Goal: Information Seeking & Learning: Learn about a topic

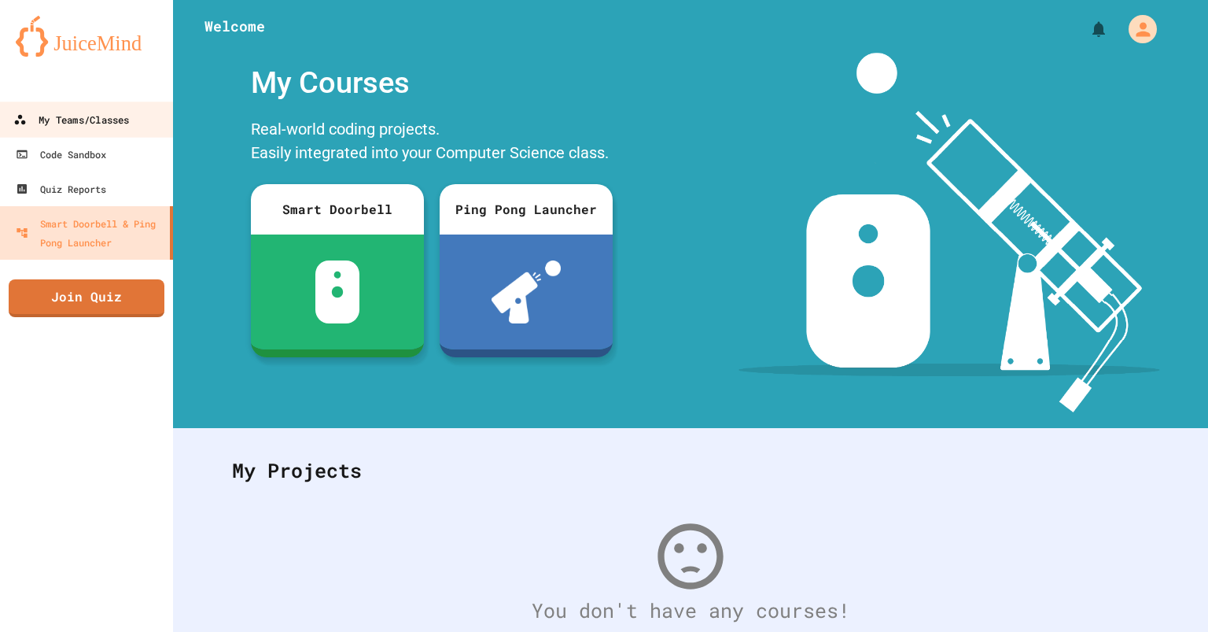
click at [127, 117] on div "My Teams/Classes" at bounding box center [71, 120] width 116 height 20
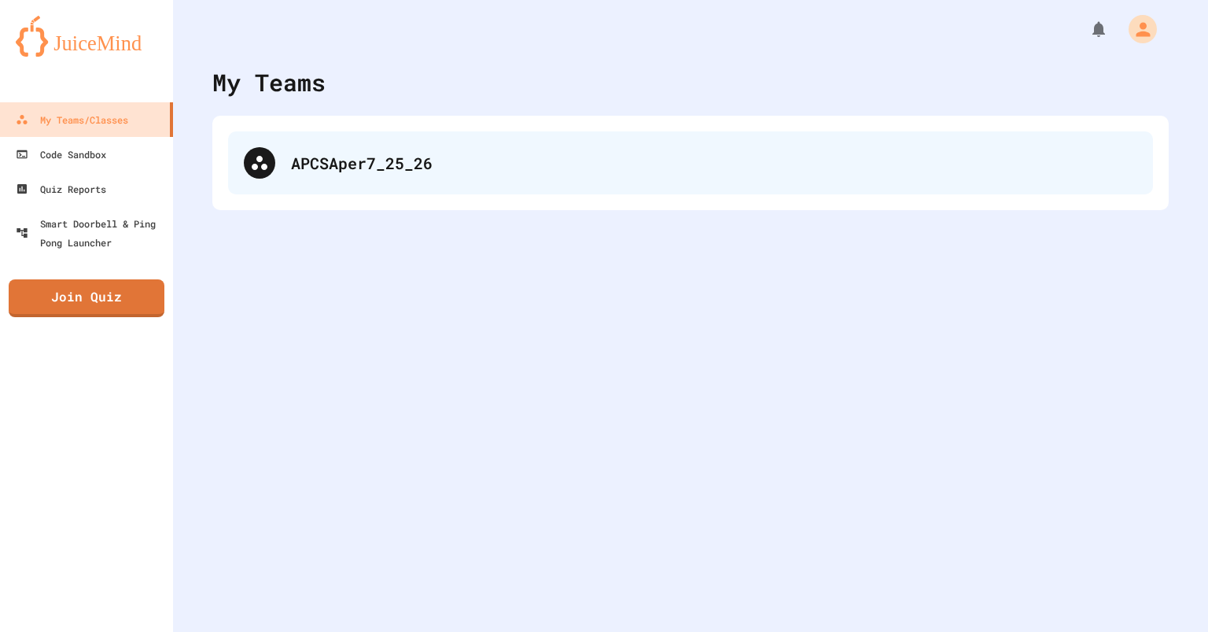
click at [359, 146] on div "APCSAper7_25_26" at bounding box center [690, 162] width 925 height 63
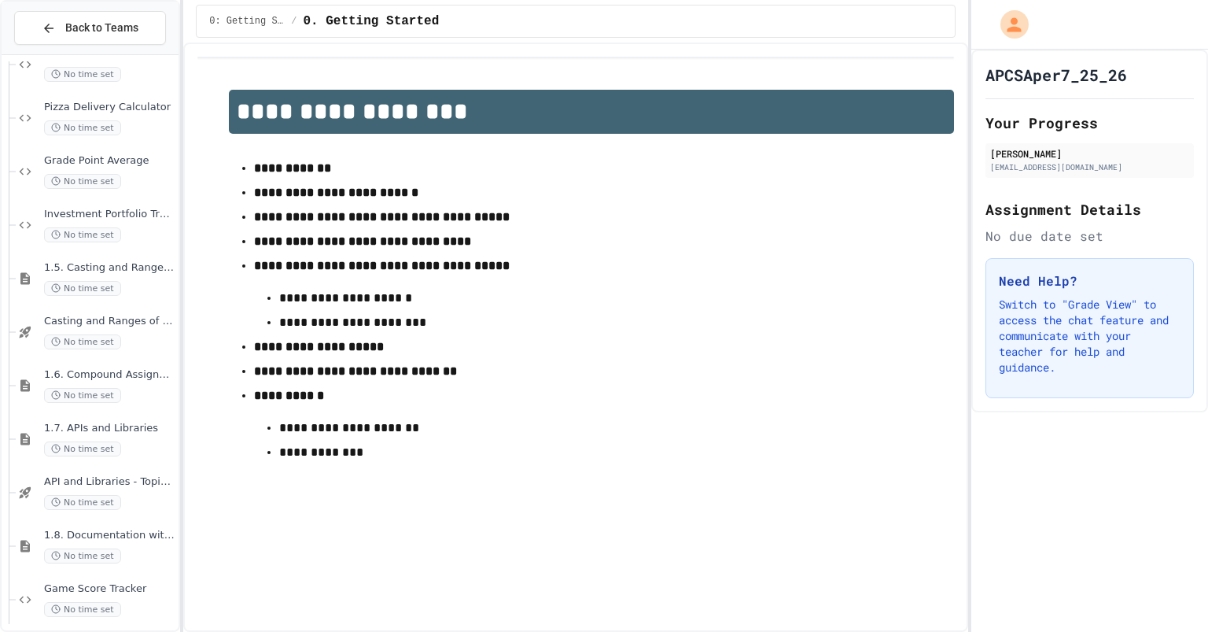
scroll to position [1350, 0]
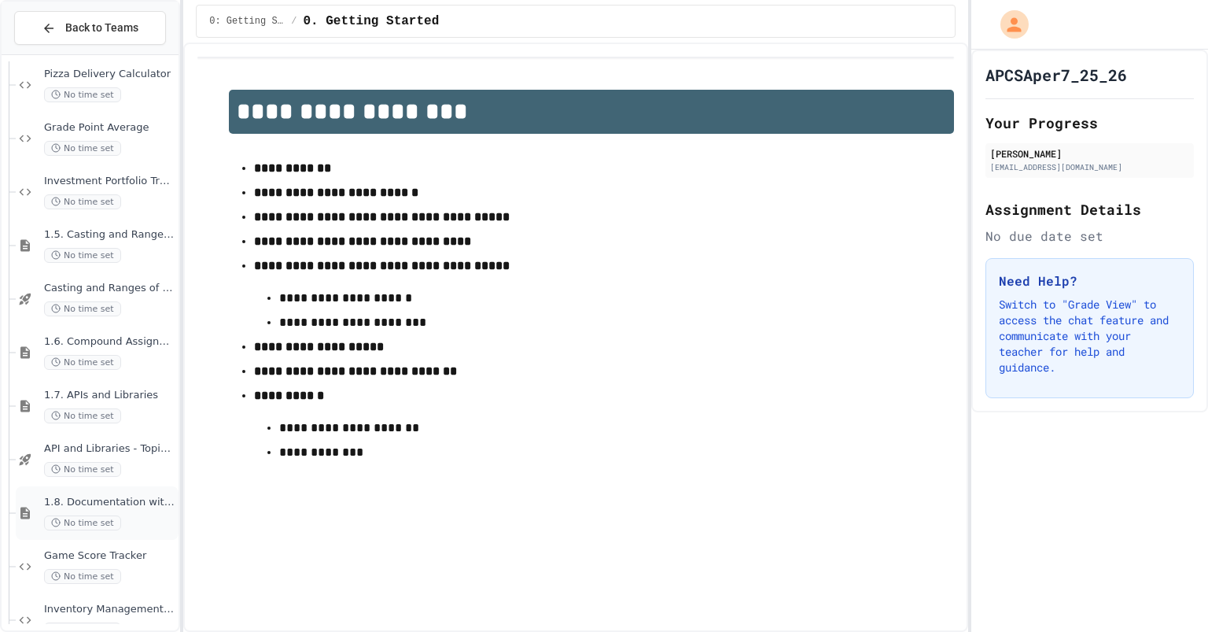
click at [93, 505] on span "1.8. Documentation with Comments and Preconditions" at bounding box center [109, 502] width 131 height 13
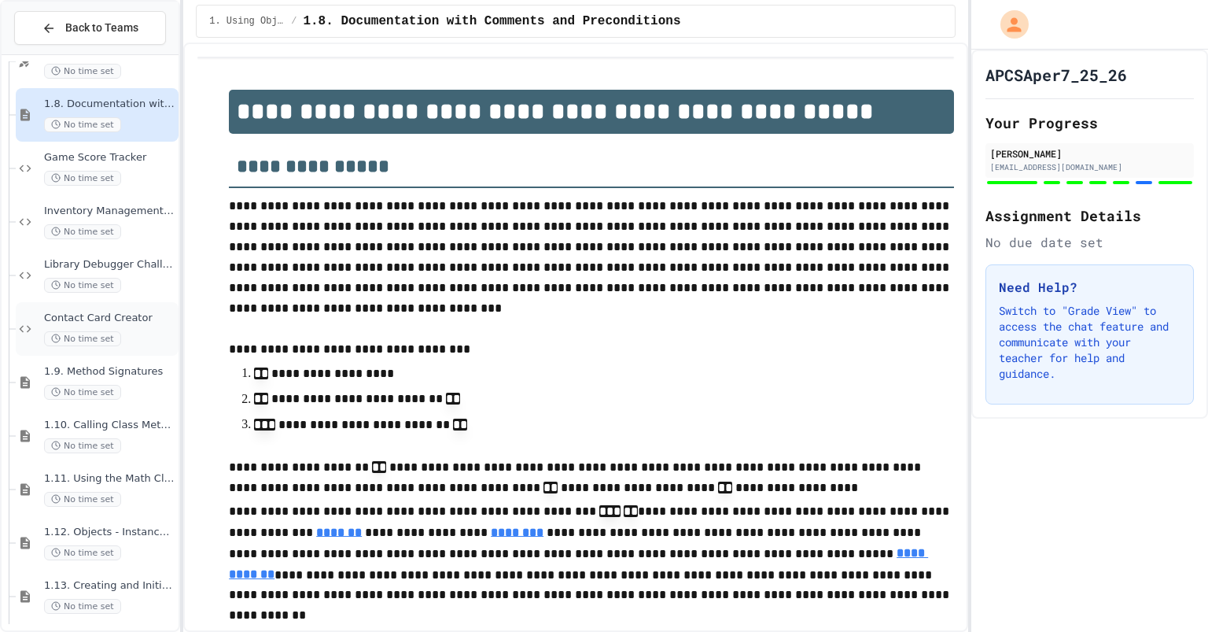
scroll to position [1778, 0]
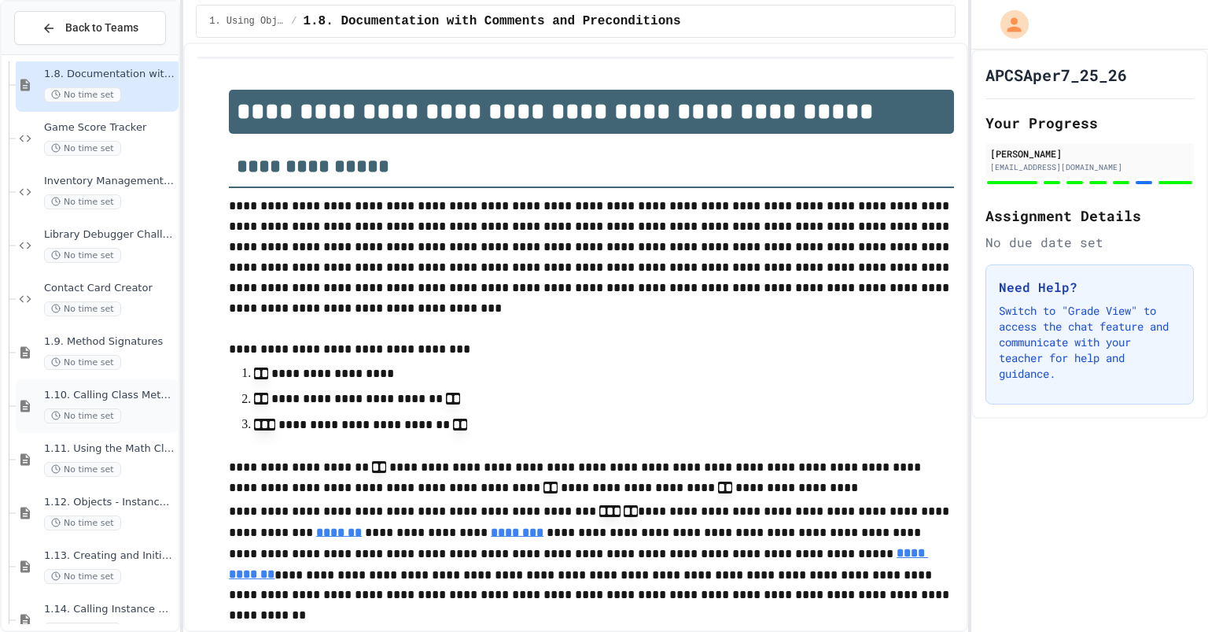
click at [119, 393] on span "1.10. Calling Class Methods" at bounding box center [109, 395] width 131 height 13
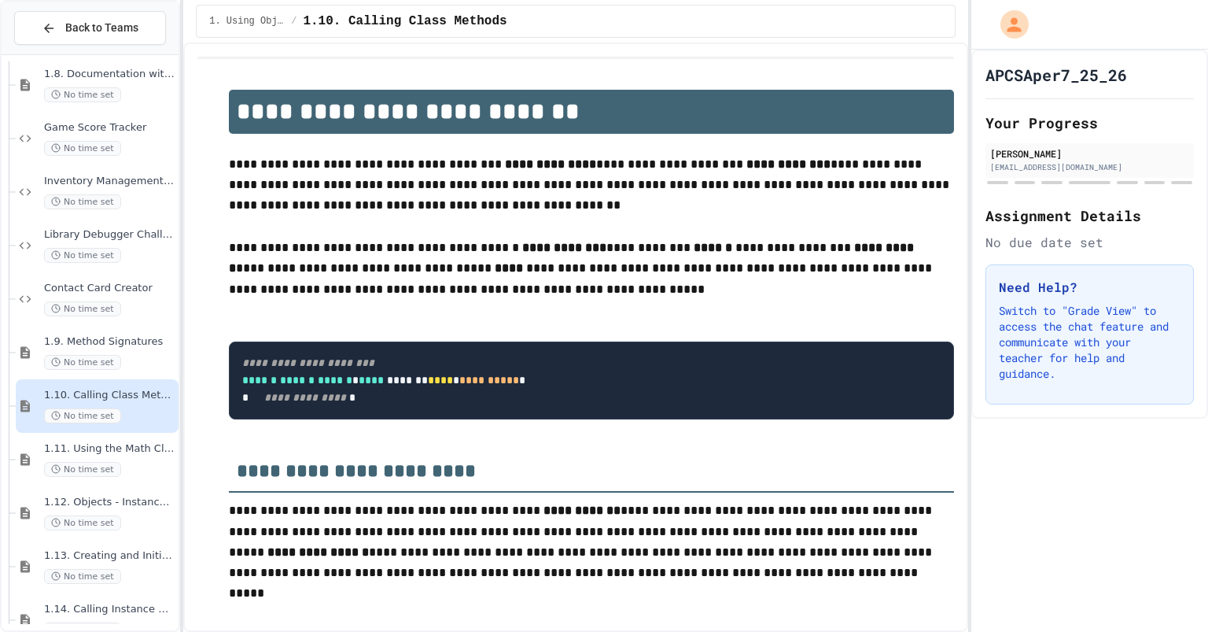
scroll to position [1810, 0]
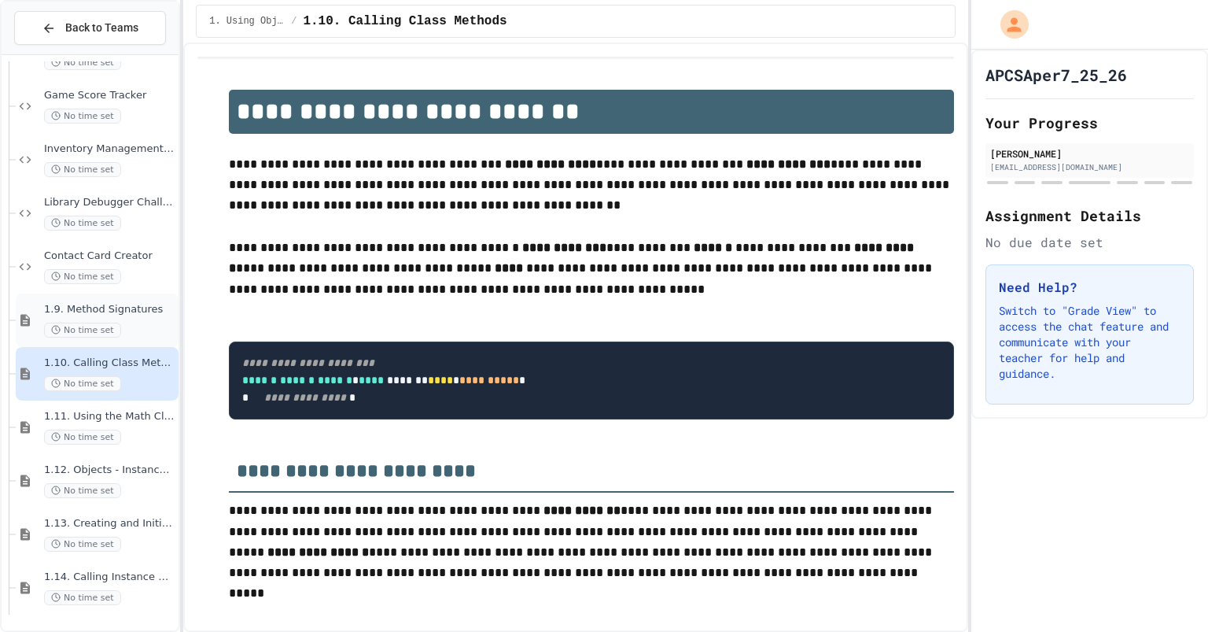
click at [119, 317] on div "1.9. Method Signatures No time set" at bounding box center [109, 320] width 131 height 35
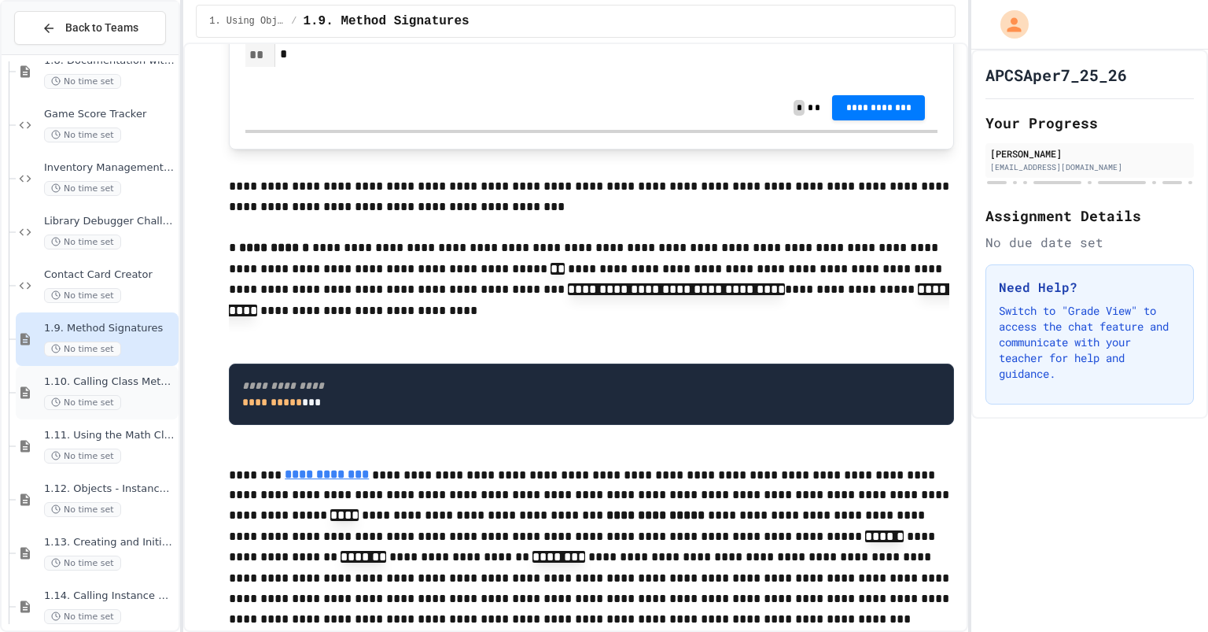
scroll to position [950, 0]
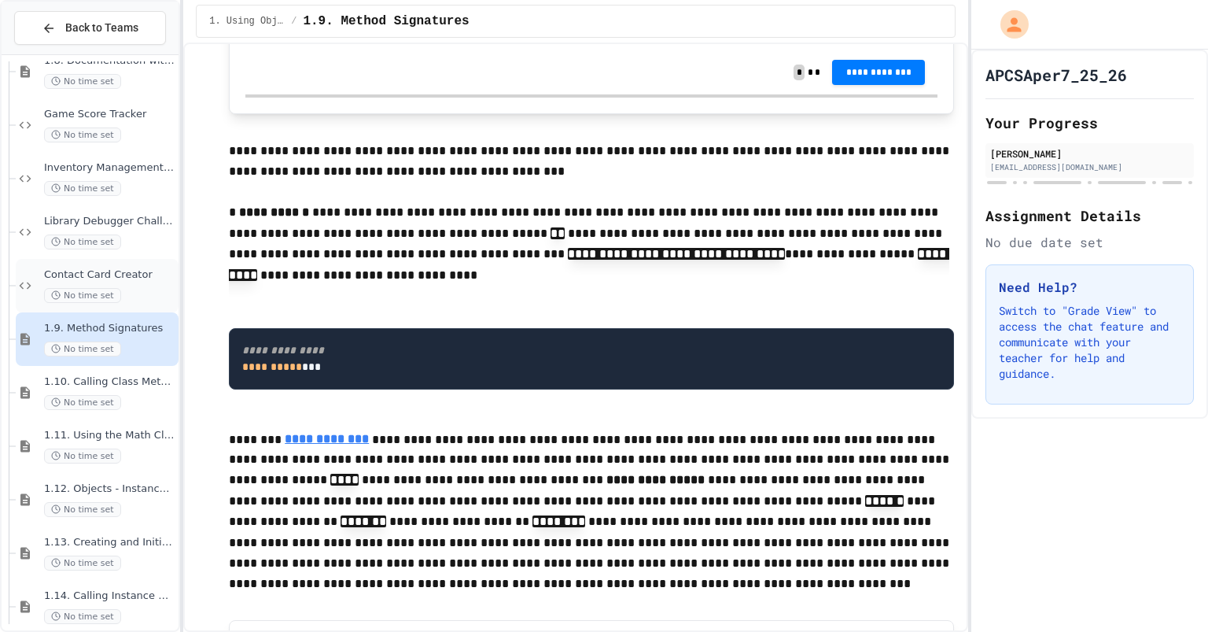
click at [127, 290] on div "No time set" at bounding box center [109, 295] width 131 height 15
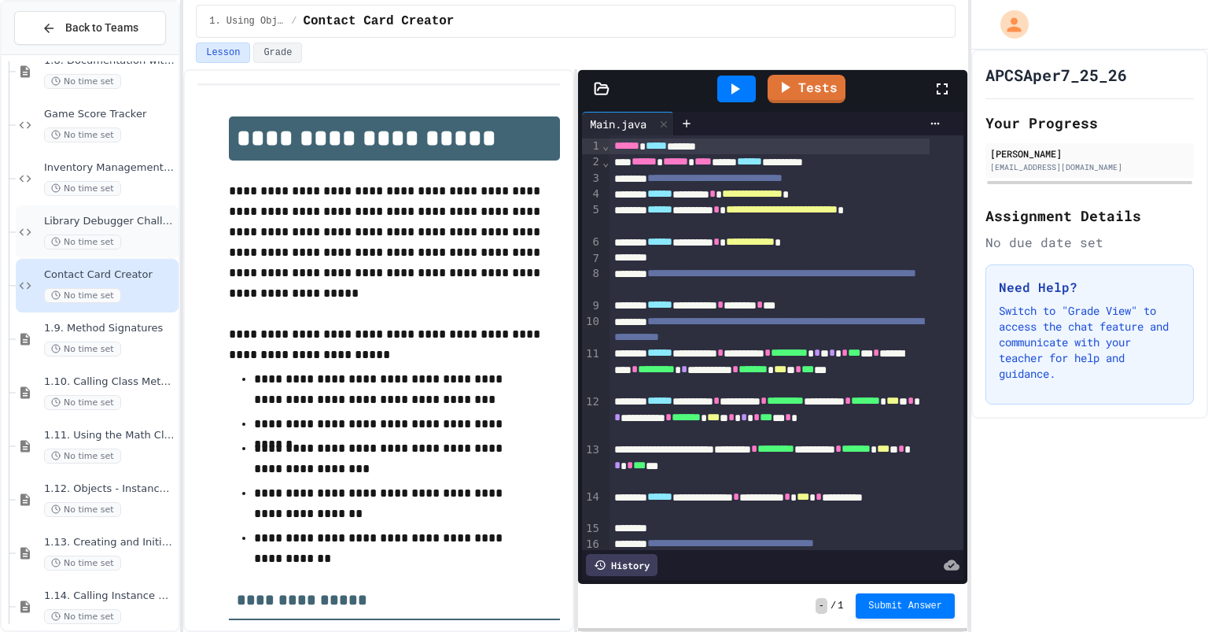
click at [136, 229] on div "Library Debugger Challenge No time set" at bounding box center [109, 232] width 131 height 35
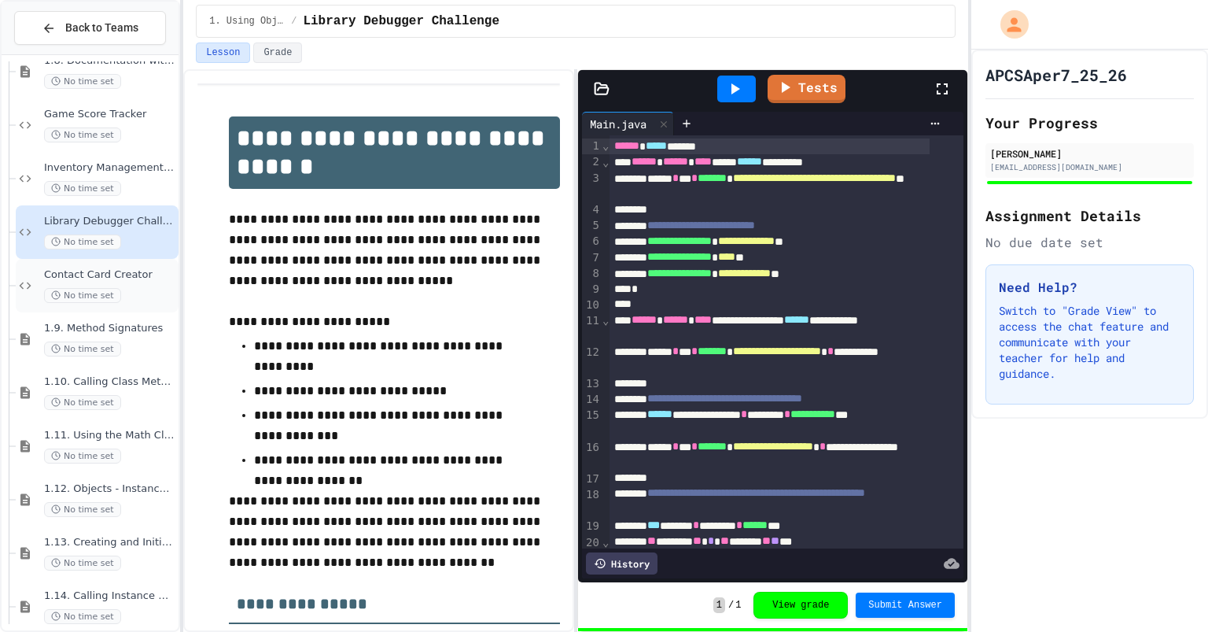
click at [121, 289] on div "No time set" at bounding box center [109, 295] width 131 height 15
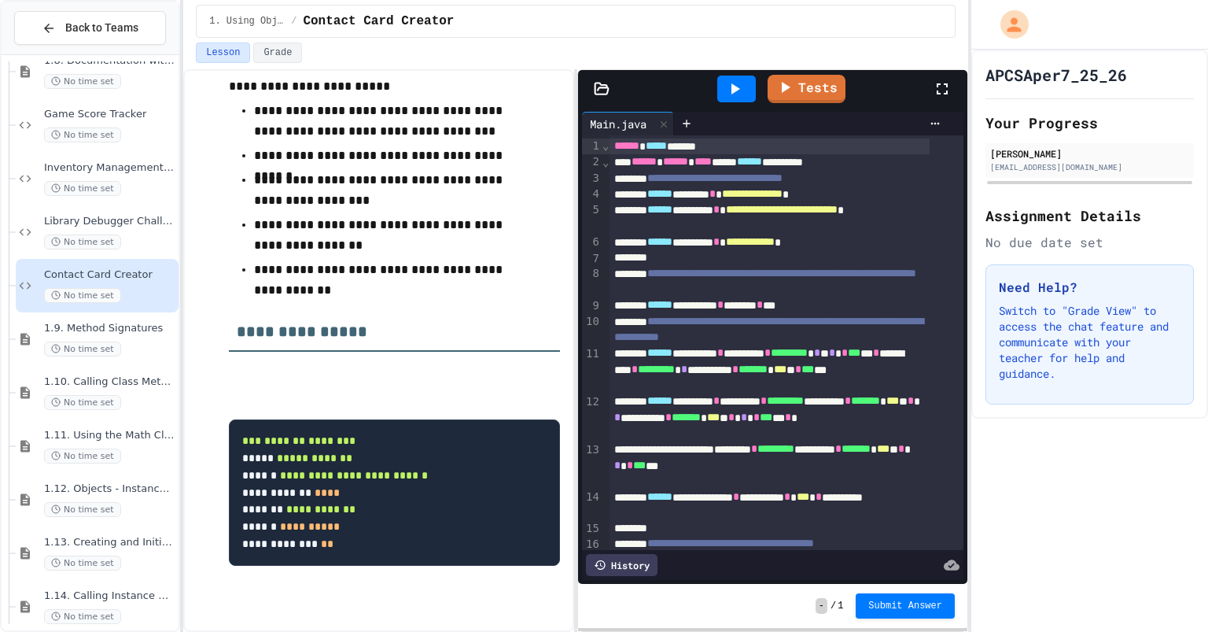
scroll to position [278, 0]
